Goal: Information Seeking & Learning: Learn about a topic

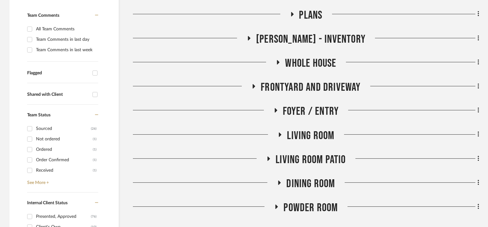
scroll to position [164, 0]
click at [307, 111] on span "Foyer / Entry" at bounding box center [311, 111] width 56 height 14
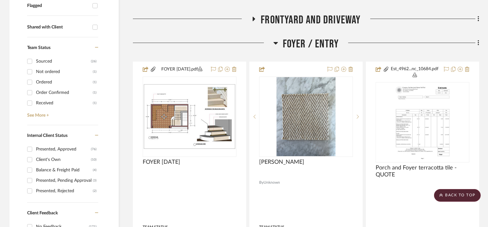
scroll to position [231, 0]
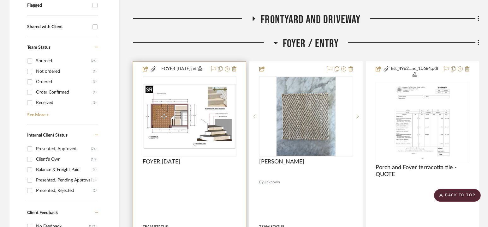
click at [211, 114] on img "0" at bounding box center [189, 115] width 92 height 65
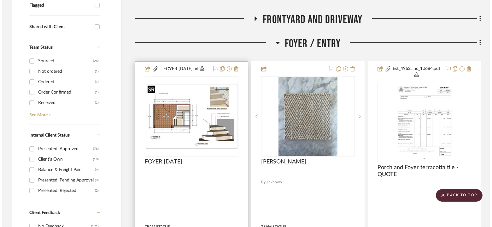
scroll to position [0, 0]
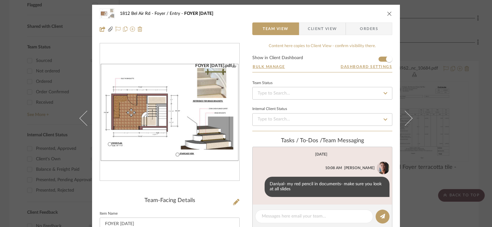
click at [196, 113] on img "0" at bounding box center [169, 112] width 139 height 98
click at [388, 15] on icon "close" at bounding box center [389, 13] width 5 height 5
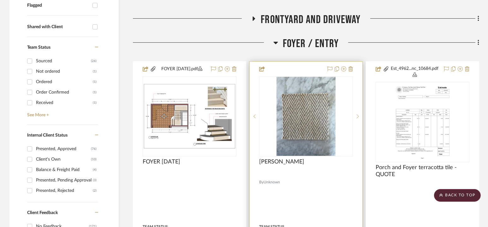
scroll to position [226, 0]
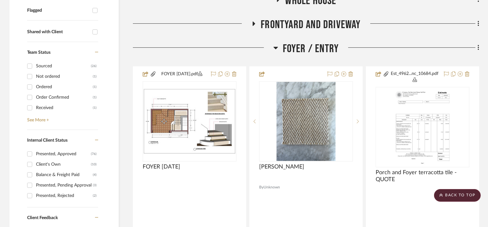
click at [304, 47] on span "Foyer / Entry" at bounding box center [311, 49] width 56 height 14
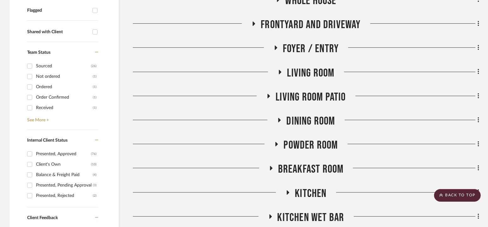
click at [304, 47] on span "Foyer / Entry" at bounding box center [311, 49] width 56 height 14
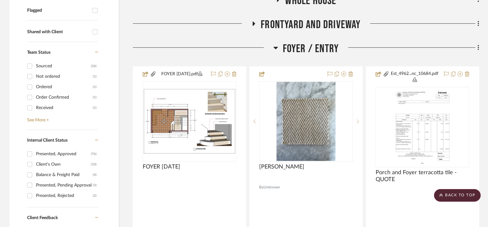
scroll to position [292, 0]
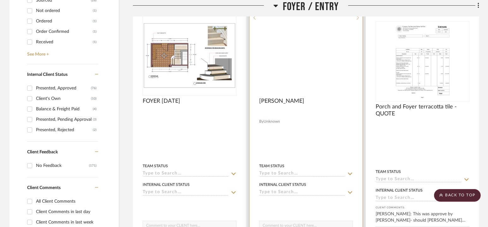
click at [0, 0] on img at bounding box center [0, 0] width 0 height 0
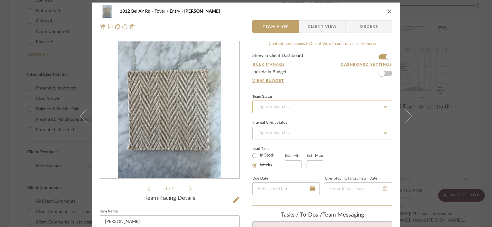
scroll to position [0, 0]
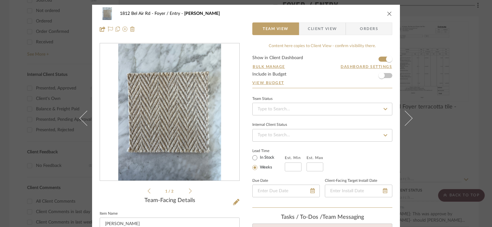
click at [389, 14] on icon "close" at bounding box center [389, 13] width 5 height 5
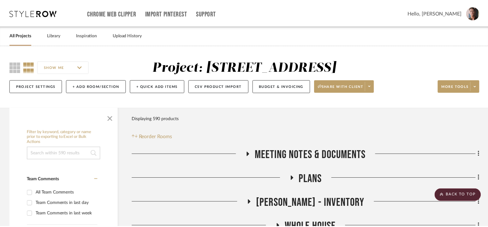
scroll to position [292, 0]
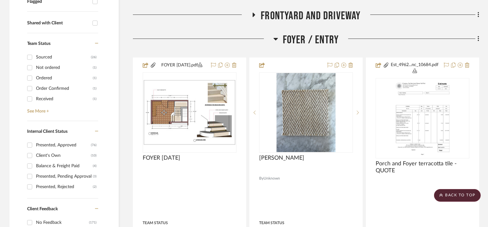
click at [305, 40] on span "Foyer / Entry" at bounding box center [311, 40] width 56 height 14
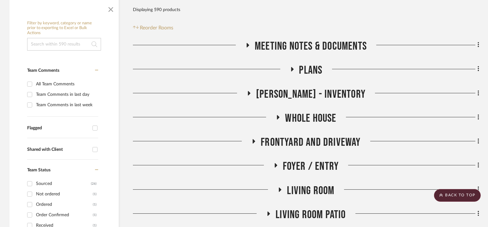
scroll to position [0, 0]
